Goal: Check status: Check status

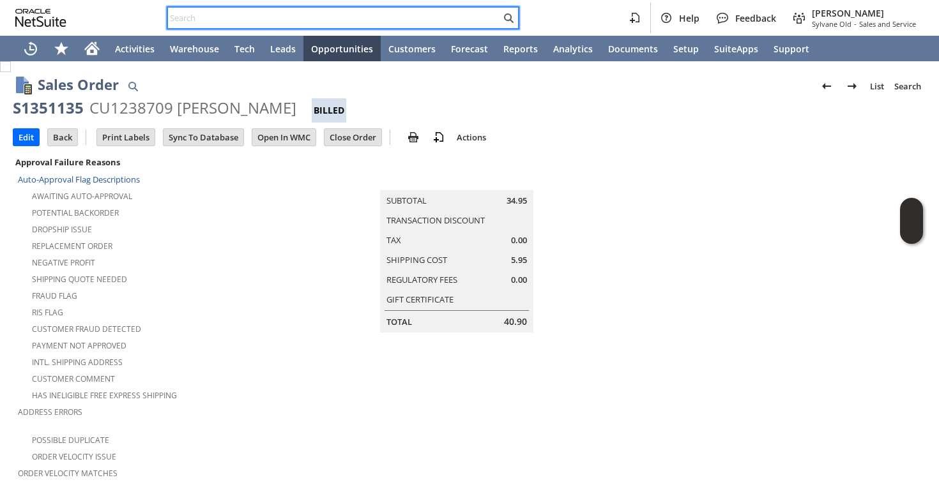
scroll to position [827, 0]
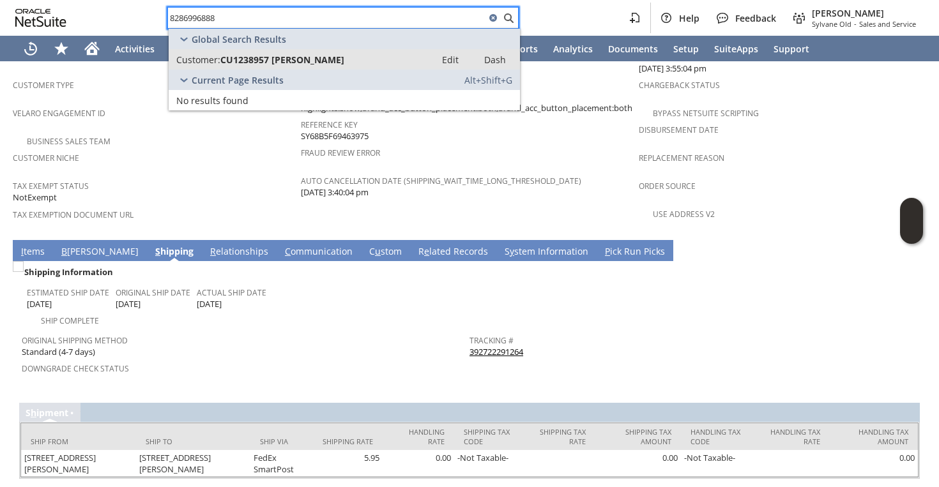
type input "8286996888"
click at [280, 54] on span "CU1238957 Rebecca Weidler" at bounding box center [282, 60] width 124 height 12
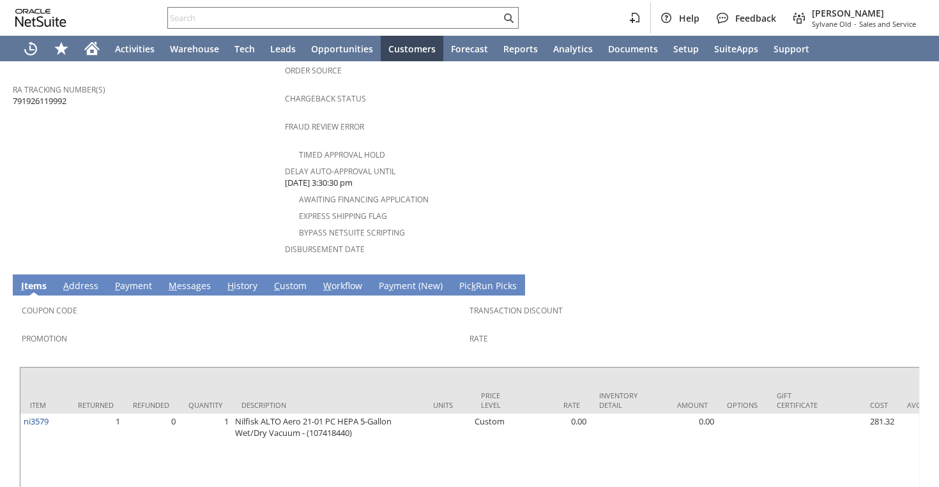
scroll to position [562, 0]
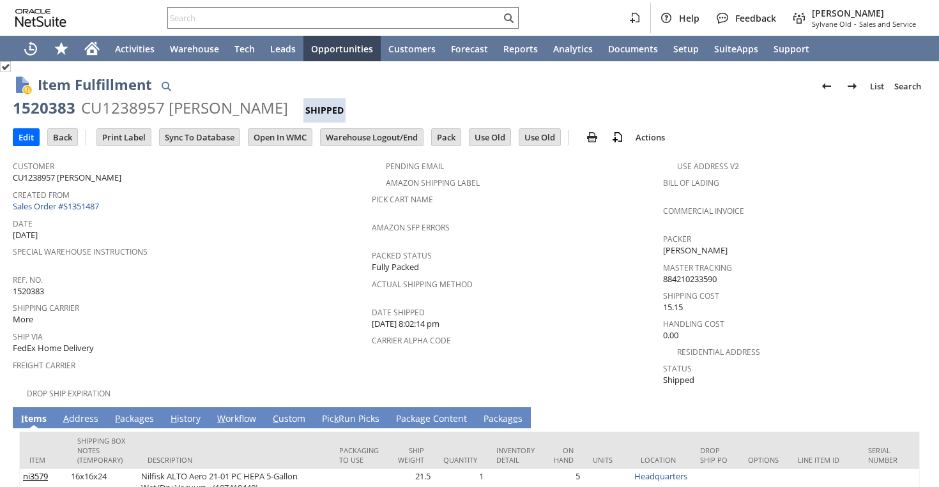
scroll to position [113, 0]
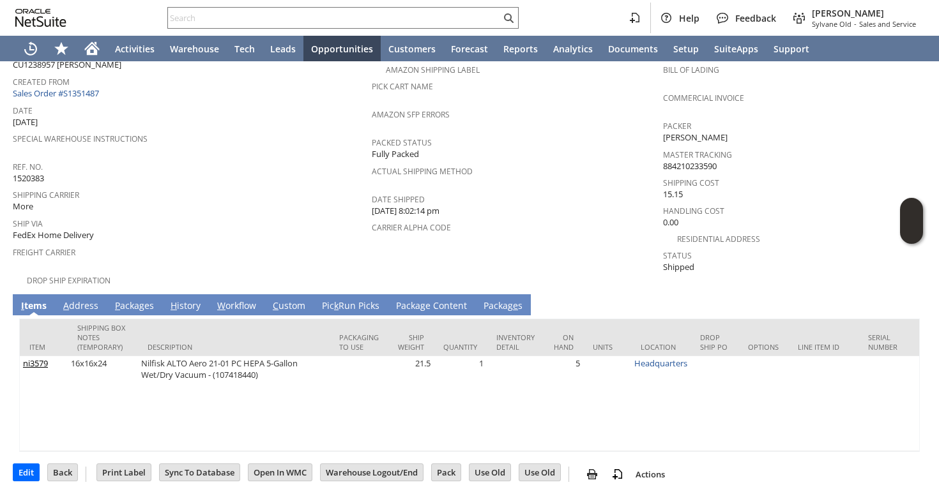
click at [140, 300] on link "P ackages" at bounding box center [134, 307] width 45 height 14
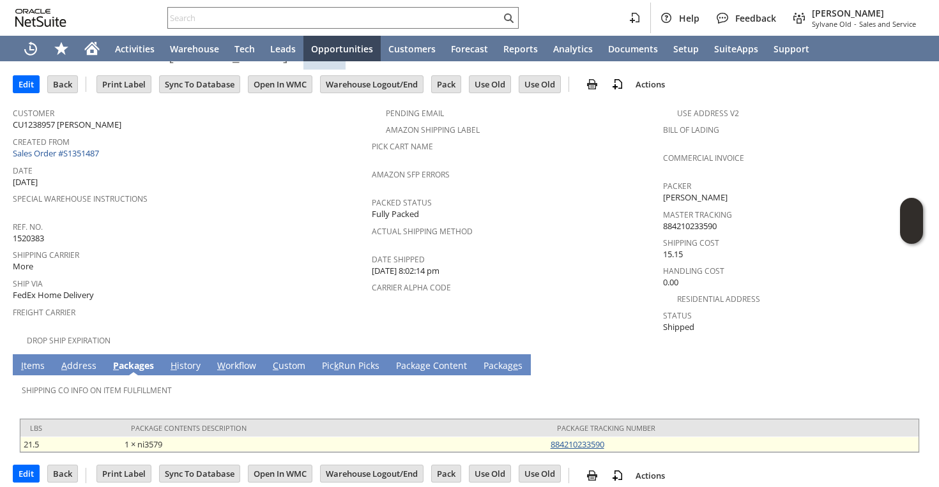
click at [574, 439] on link "884210233590" at bounding box center [578, 444] width 54 height 11
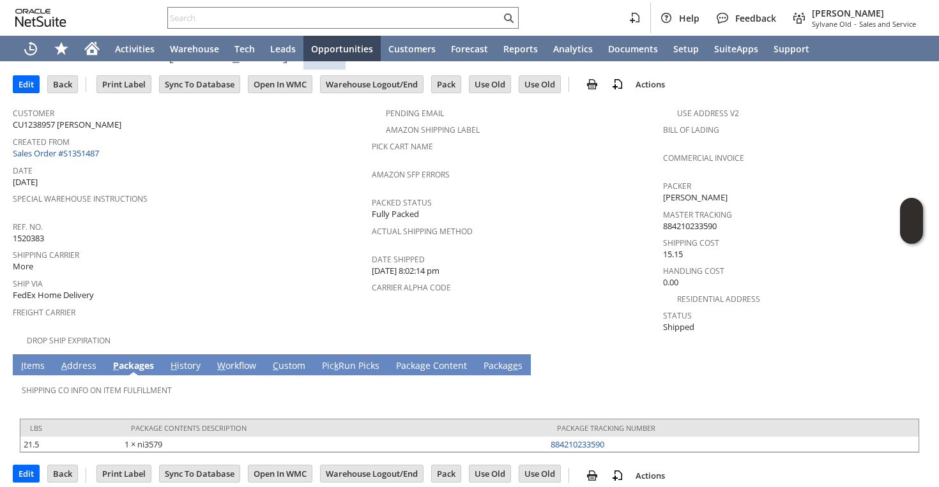
click at [286, 4] on div "Help Feedback Faye Neri Sylvane Old - Sales and Service" at bounding box center [469, 18] width 939 height 36
click at [282, 11] on input "text" at bounding box center [334, 17] width 333 height 15
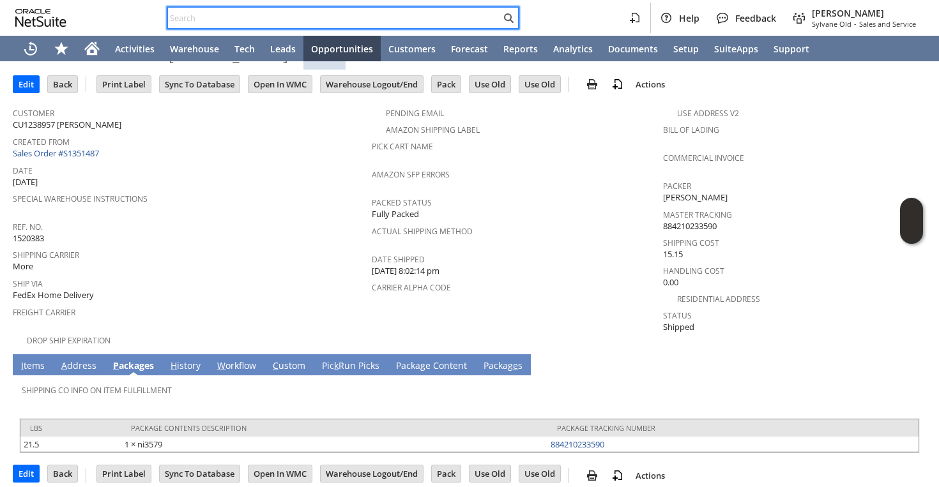
paste input "7138293910"
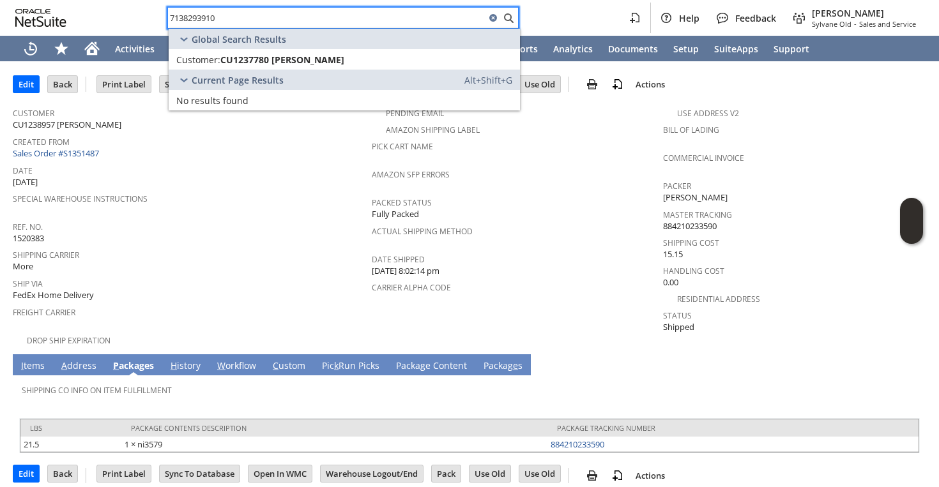
click at [275, 17] on input "7138293910" at bounding box center [326, 17] width 317 height 15
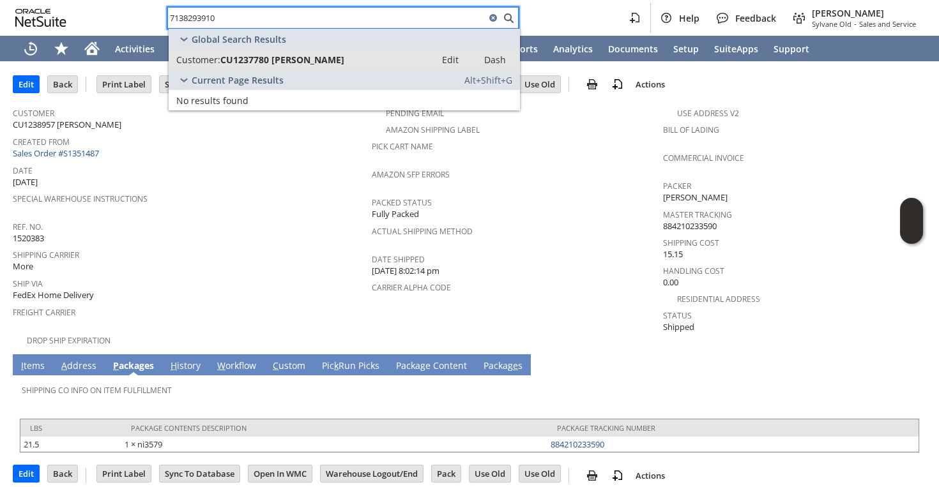
type input "7138293910"
click at [271, 63] on span "CU1237780 Hunter Moliver" at bounding box center [282, 60] width 124 height 12
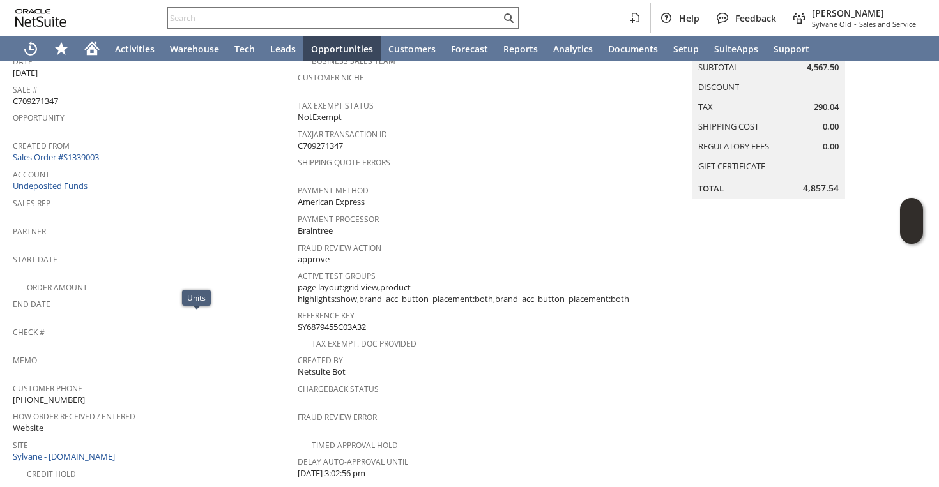
scroll to position [10, 0]
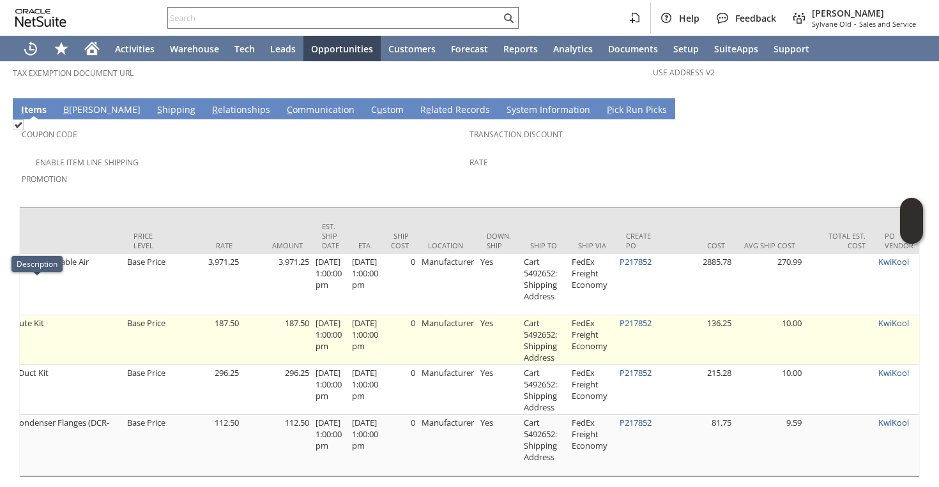
scroll to position [0, 694]
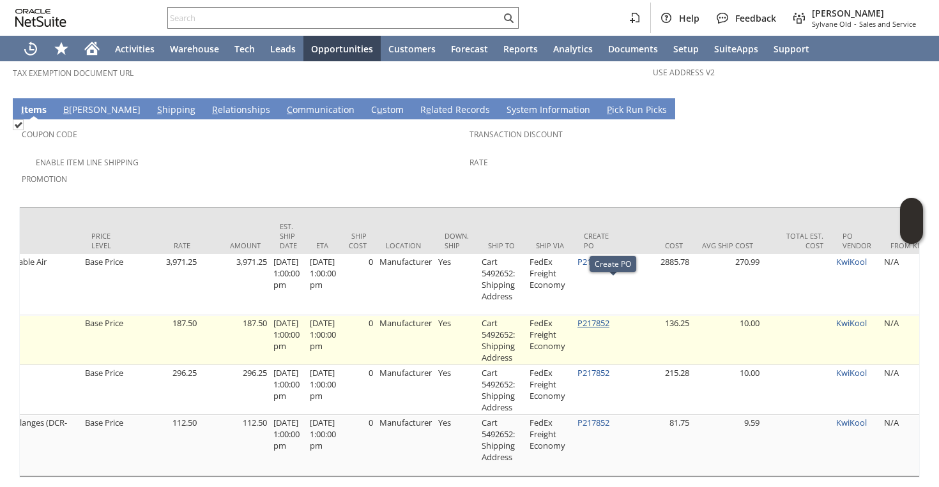
click at [604, 317] on link "P217852" at bounding box center [593, 322] width 32 height 11
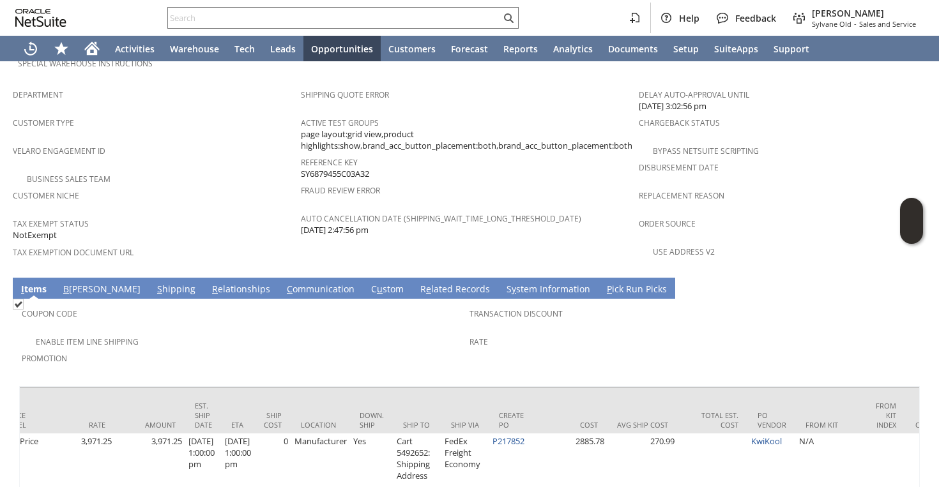
scroll to position [0, 779]
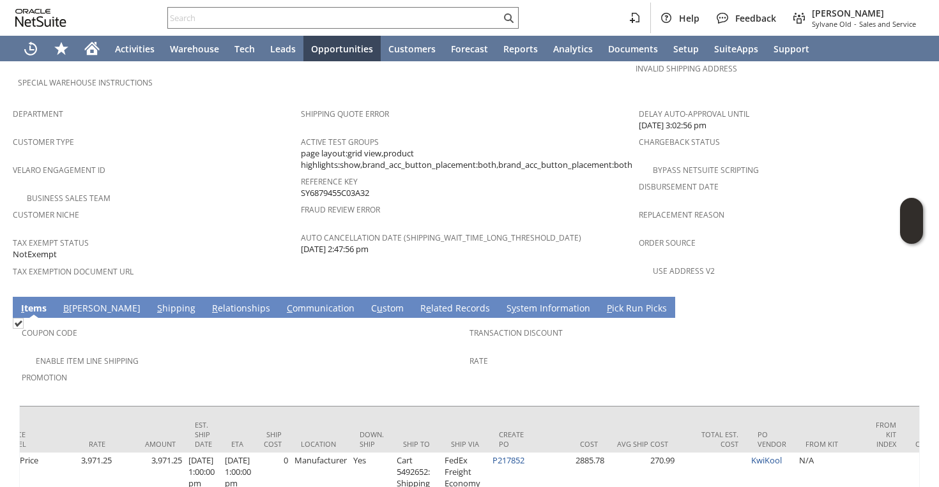
click at [154, 302] on link "S hipping" at bounding box center [176, 309] width 45 height 14
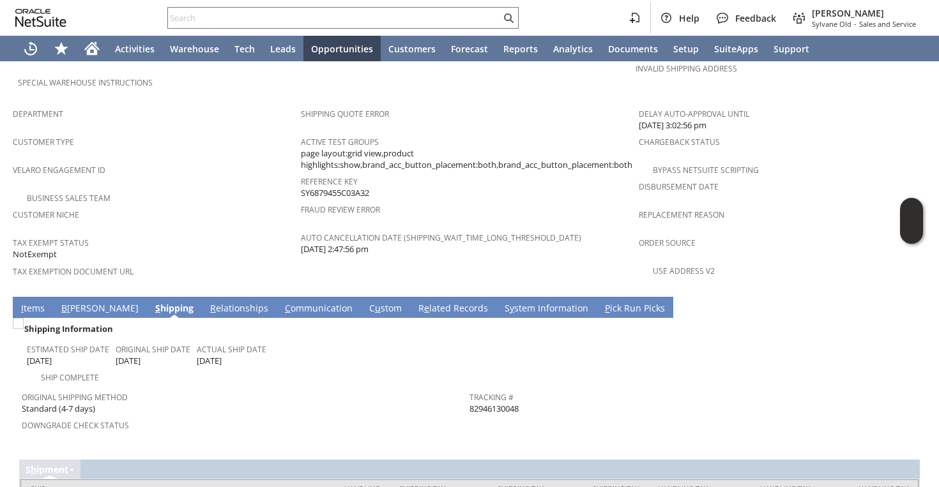
click at [489, 403] on span "82946130048" at bounding box center [494, 409] width 49 height 12
copy span "82946130048"
click at [41, 302] on link "I tems" at bounding box center [33, 309] width 30 height 14
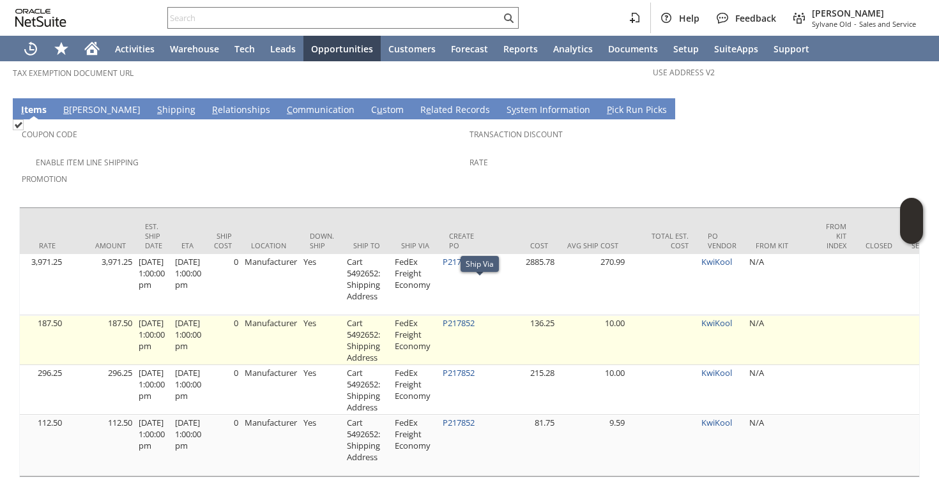
scroll to position [0, 829]
click at [470, 317] on link "P217852" at bounding box center [458, 322] width 32 height 11
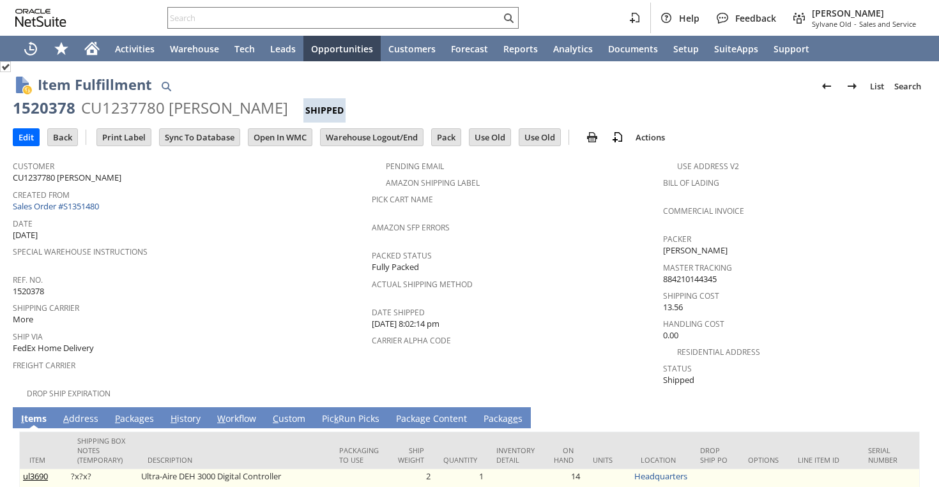
scroll to position [116, 0]
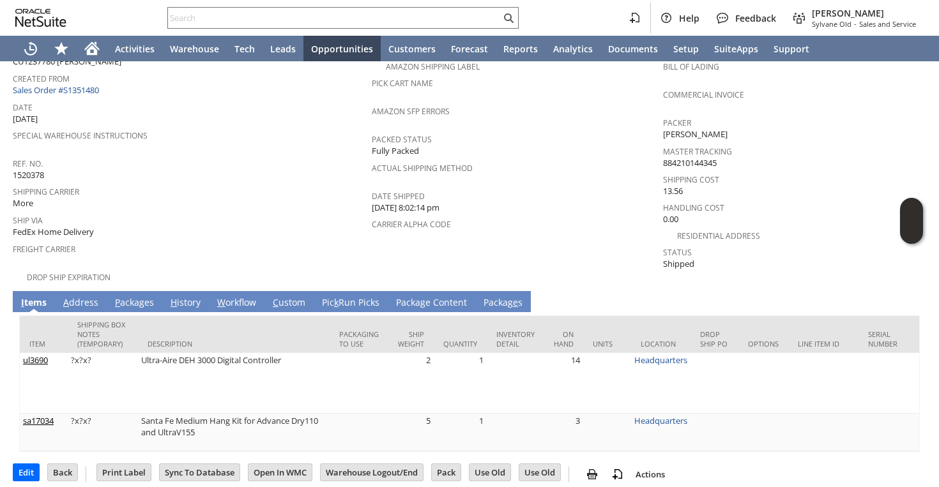
click at [191, 296] on link "H istory" at bounding box center [185, 303] width 36 height 14
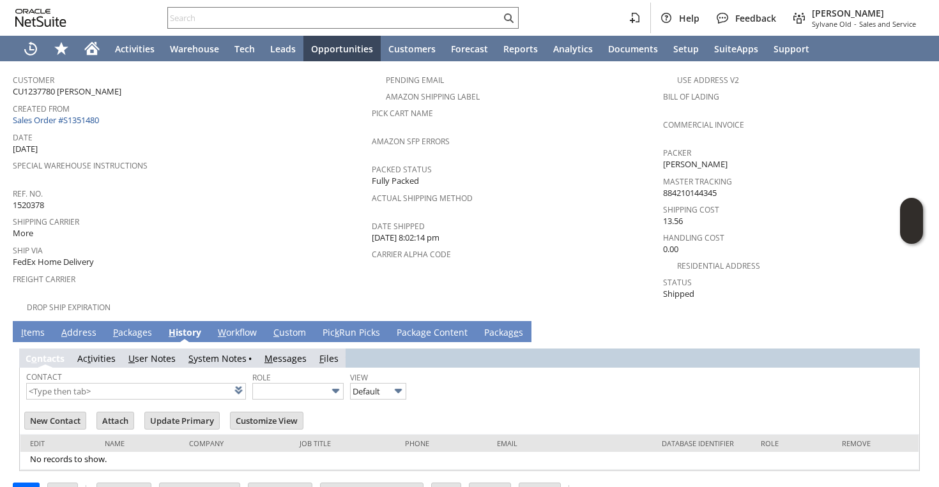
scroll to position [103, 0]
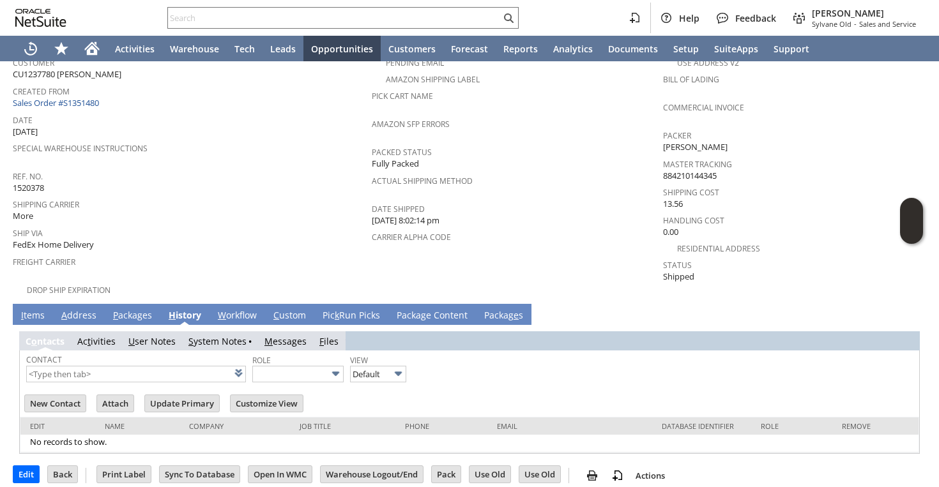
click at [150, 309] on link "P ackages" at bounding box center [132, 316] width 45 height 14
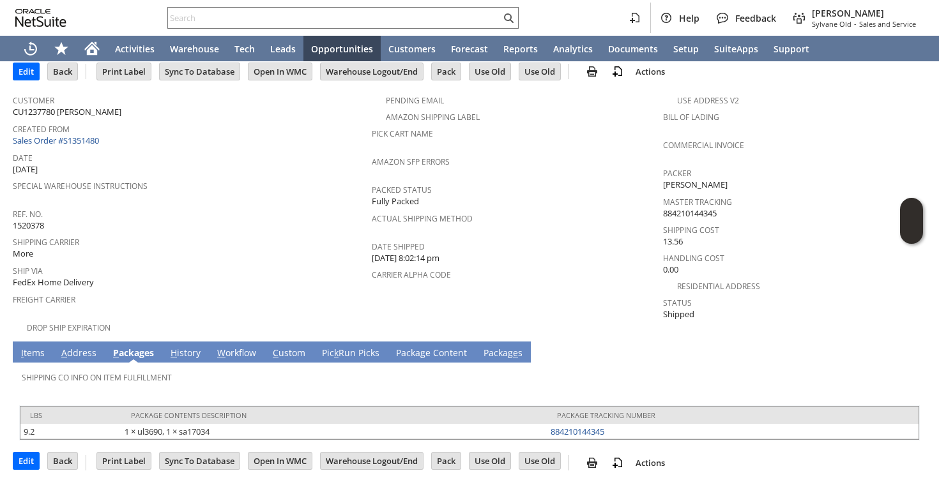
scroll to position [53, 0]
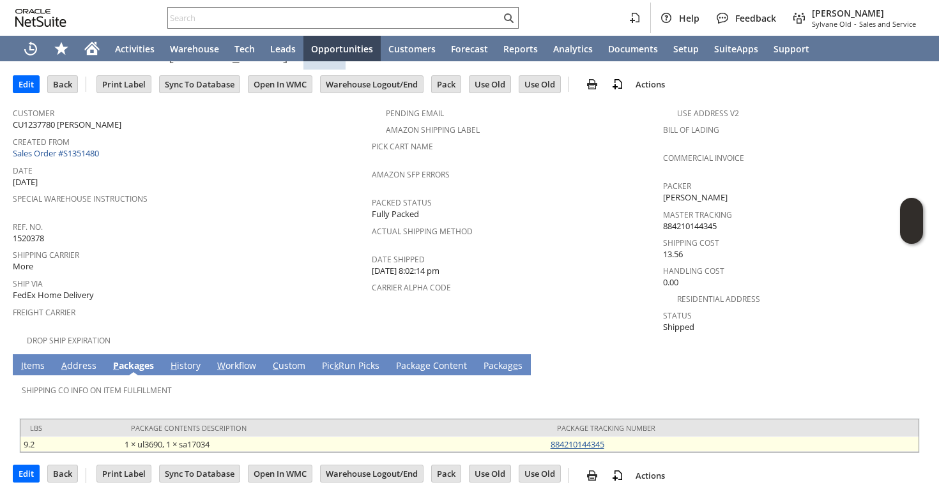
click at [554, 439] on link "884210144345" at bounding box center [578, 444] width 54 height 11
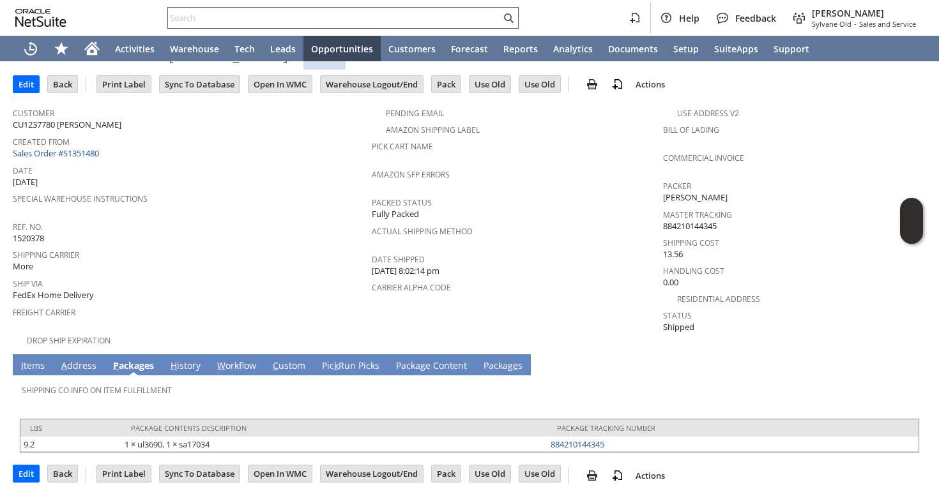
click at [340, 23] on input "text" at bounding box center [334, 17] width 333 height 15
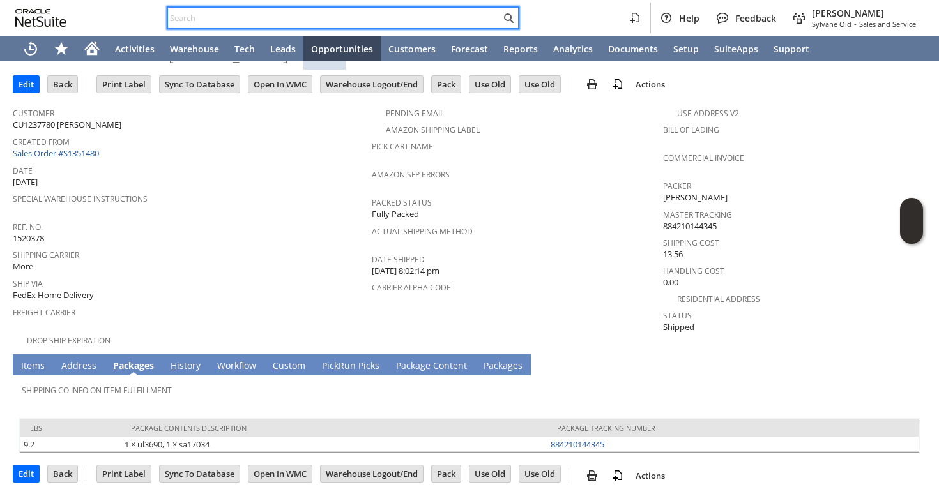
paste input "7153732554"
type input "7153732554"
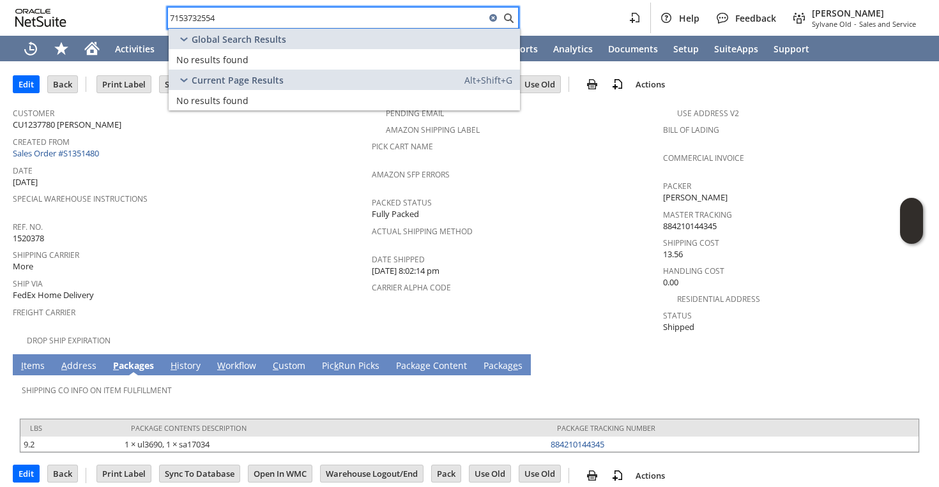
click at [261, 22] on input "7153732554" at bounding box center [326, 17] width 317 height 15
click at [333, 12] on input "CDD" at bounding box center [326, 17] width 317 height 15
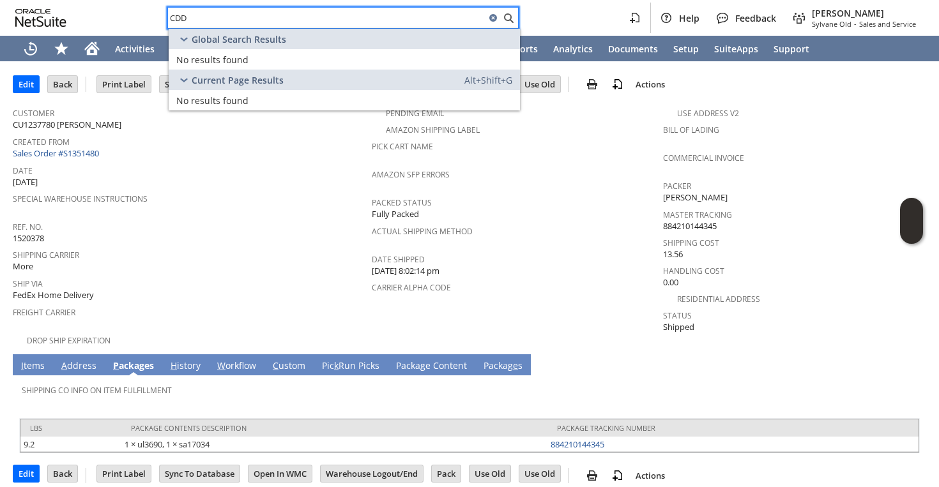
paste input "PO#-"
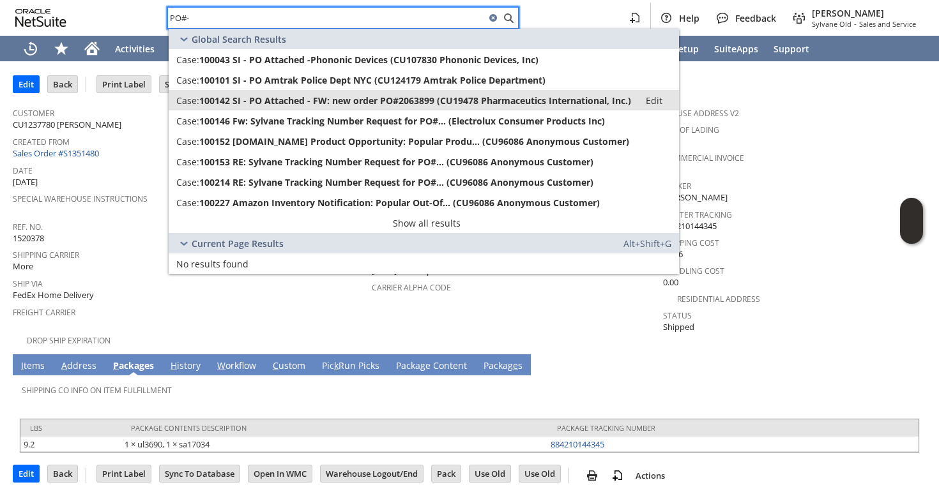
type input "PO#-"
click at [378, 97] on span "100142 SI - PO Attached - FW: new order PO#2063899 (CU19478 Pharmaceutics Inter…" at bounding box center [415, 101] width 432 height 12
